Goal: Check status: Check status

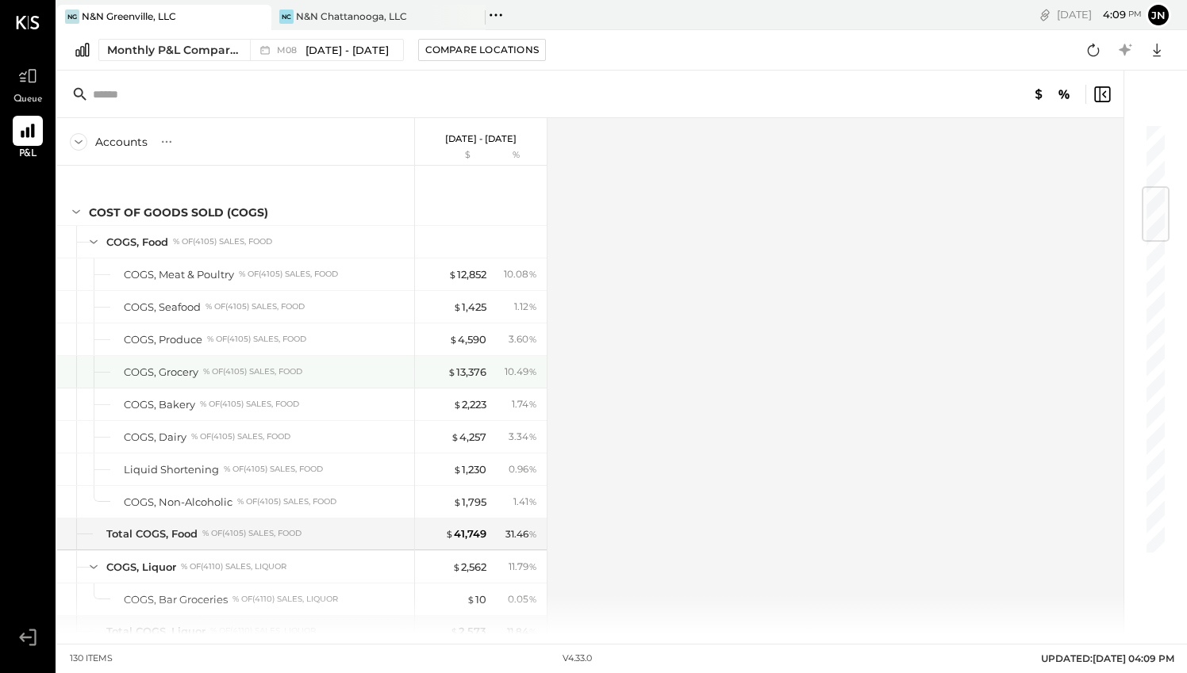
scroll to position [523, 0]
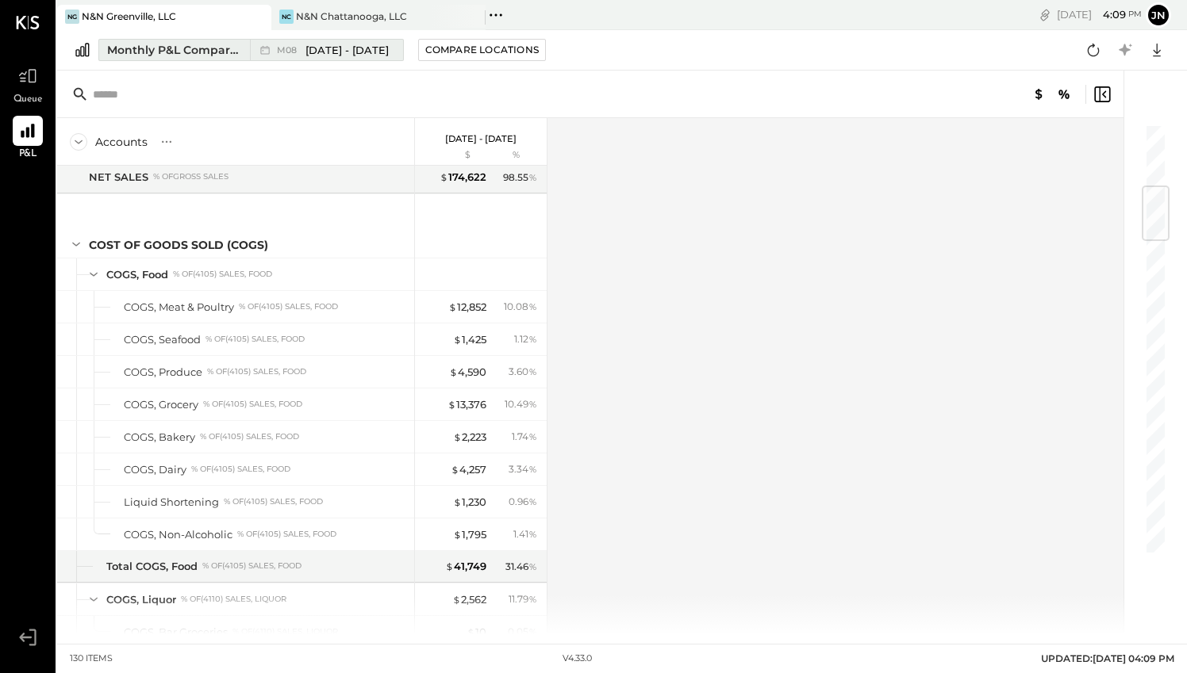
click at [333, 51] on span "[DATE] - [DATE]" at bounding box center [346, 50] width 83 height 15
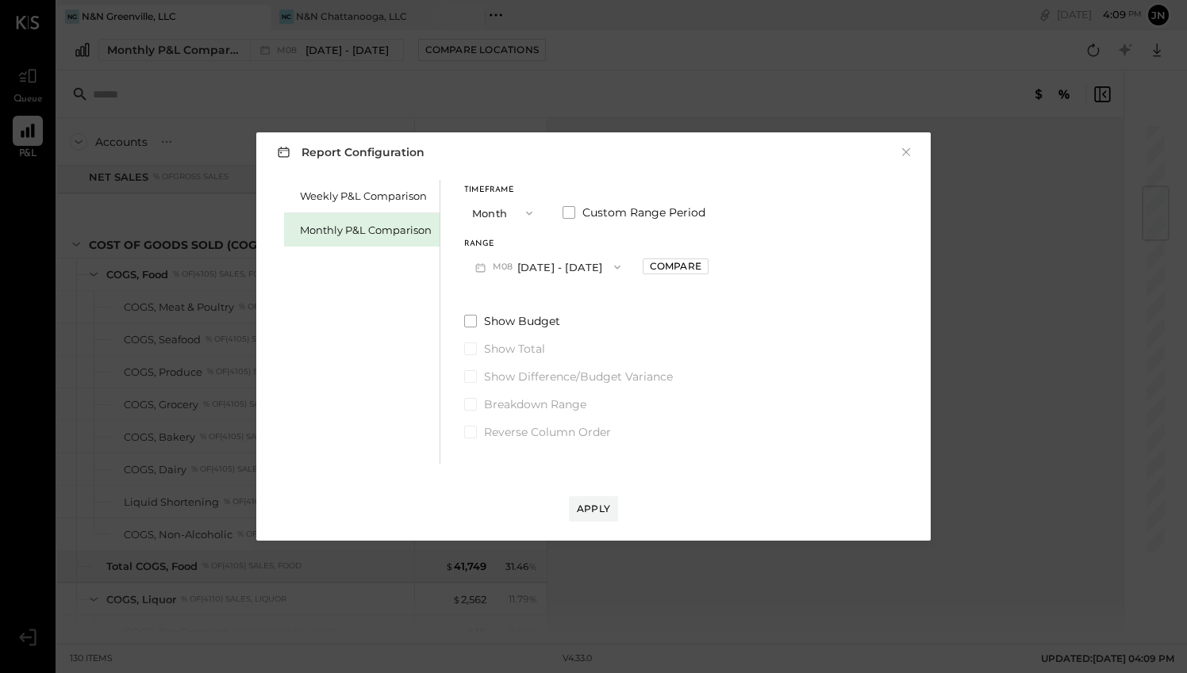
click at [564, 278] on button "M08 Aug 1 - 31, 2025" at bounding box center [547, 266] width 167 height 29
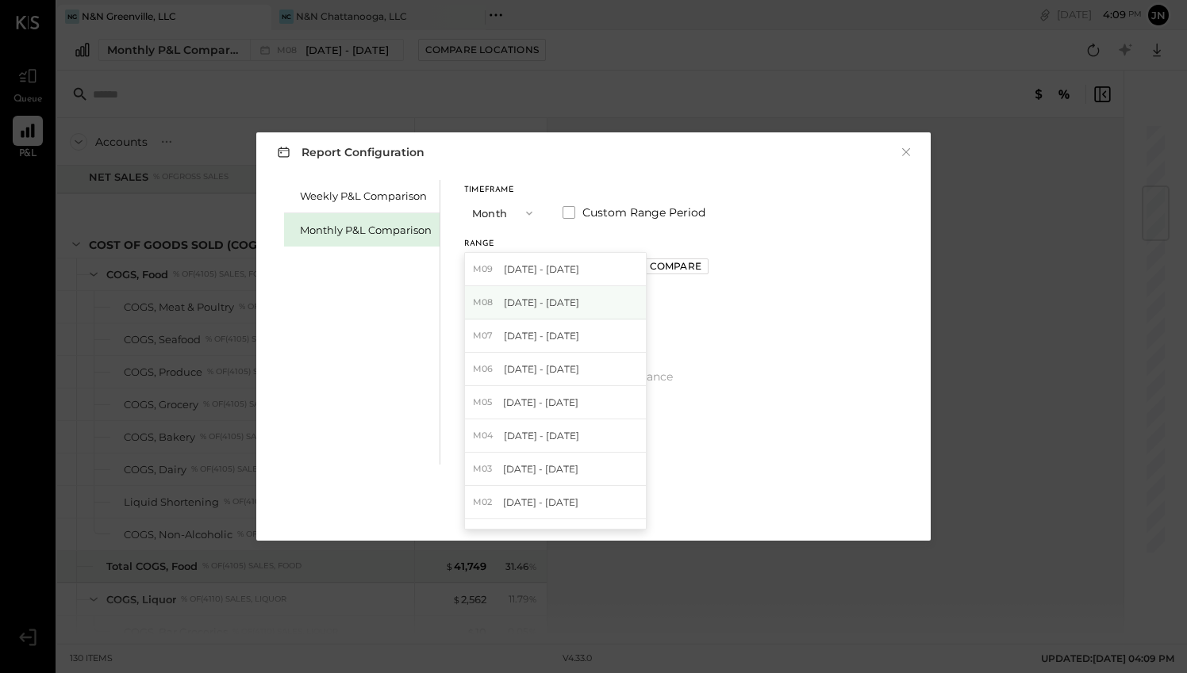
click at [563, 294] on div "M08 Aug 1 - 31, 2025" at bounding box center [555, 302] width 181 height 33
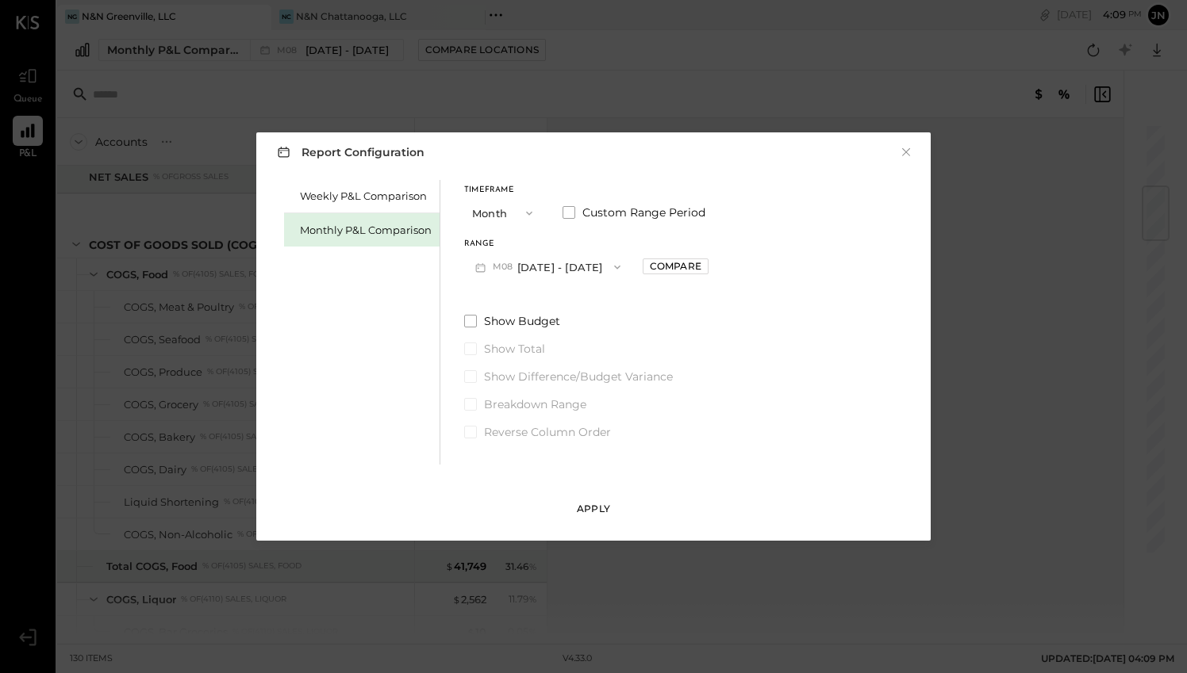
click at [593, 509] on div "Apply" at bounding box center [593, 508] width 33 height 13
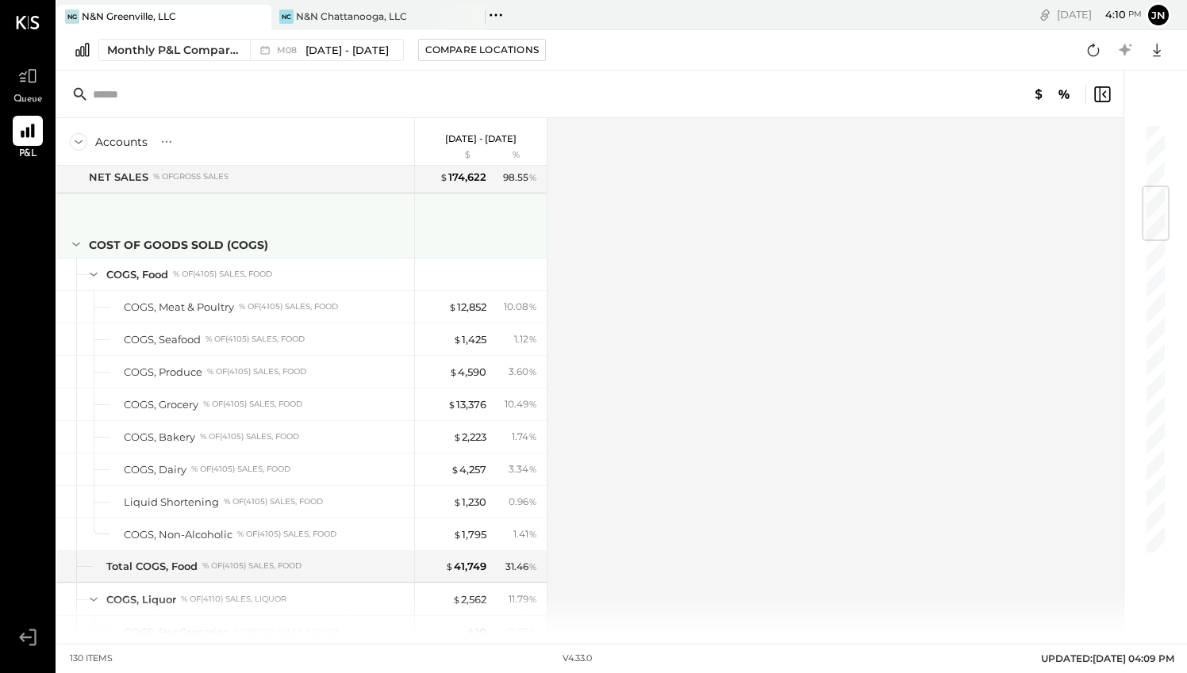
click at [331, 204] on div "COST OF GOODS SOLD (COGS)" at bounding box center [235, 225] width 357 height 63
